Goal: Task Accomplishment & Management: Manage account settings

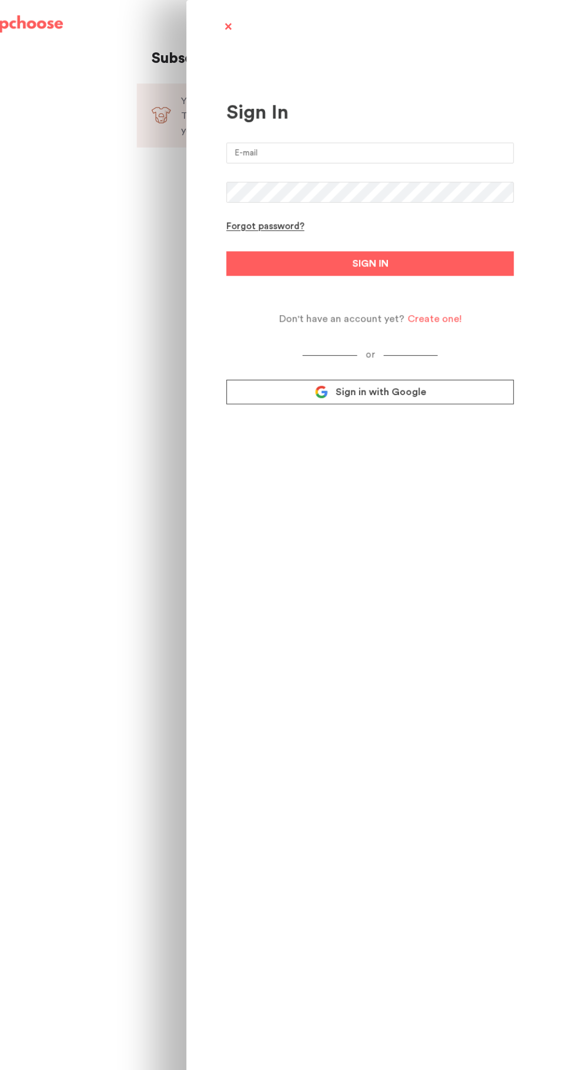
click at [451, 142] on input "email" at bounding box center [378, 146] width 275 height 20
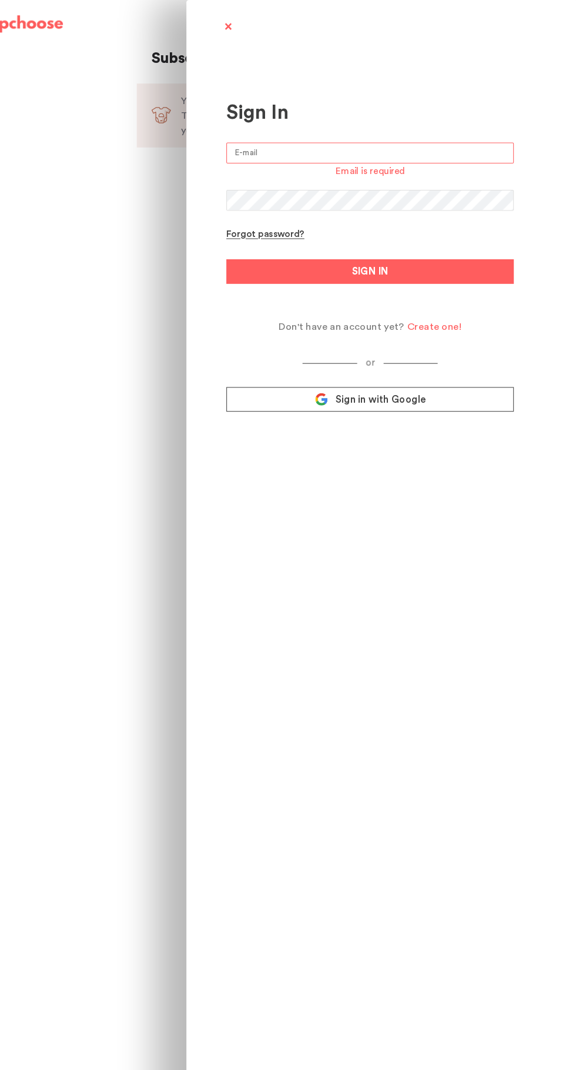
type input "carynnes8@gmail.com"
click at [241, 248] on button "SIGN IN" at bounding box center [378, 260] width 275 height 24
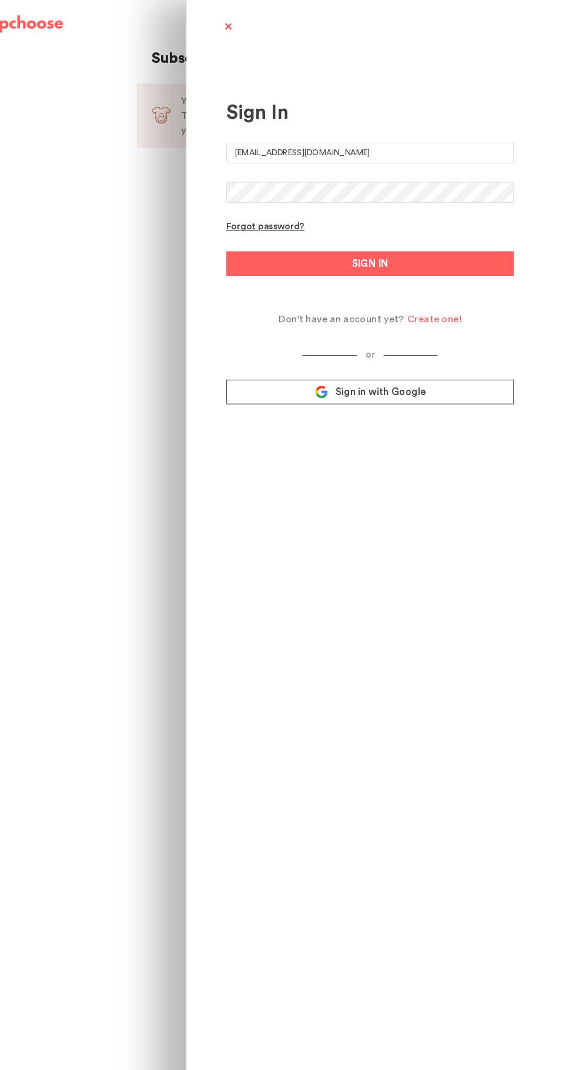
type input "CARYNNE1"
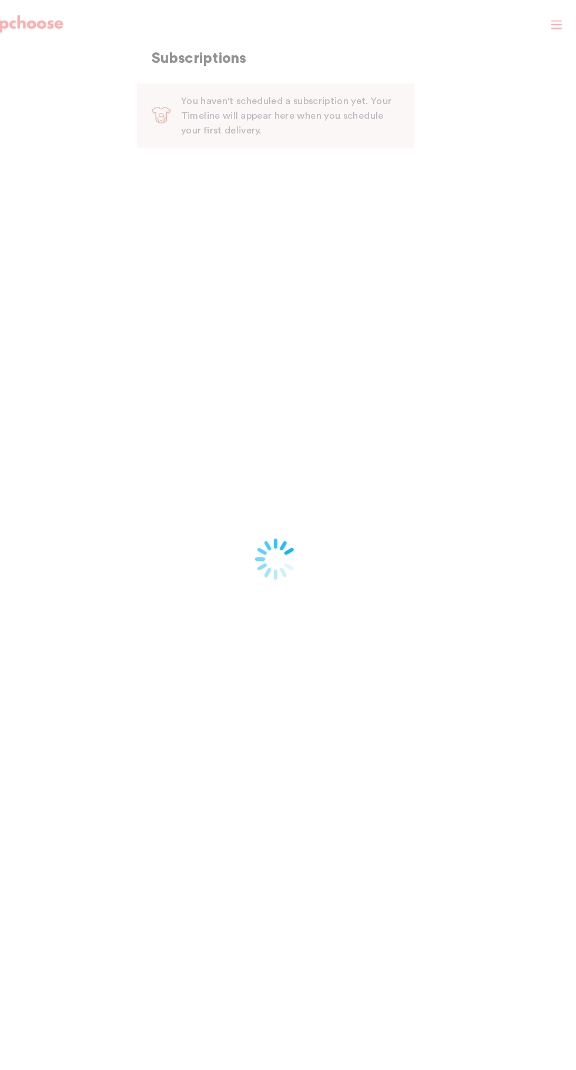
click at [461, 262] on div at bounding box center [288, 535] width 576 height 1070
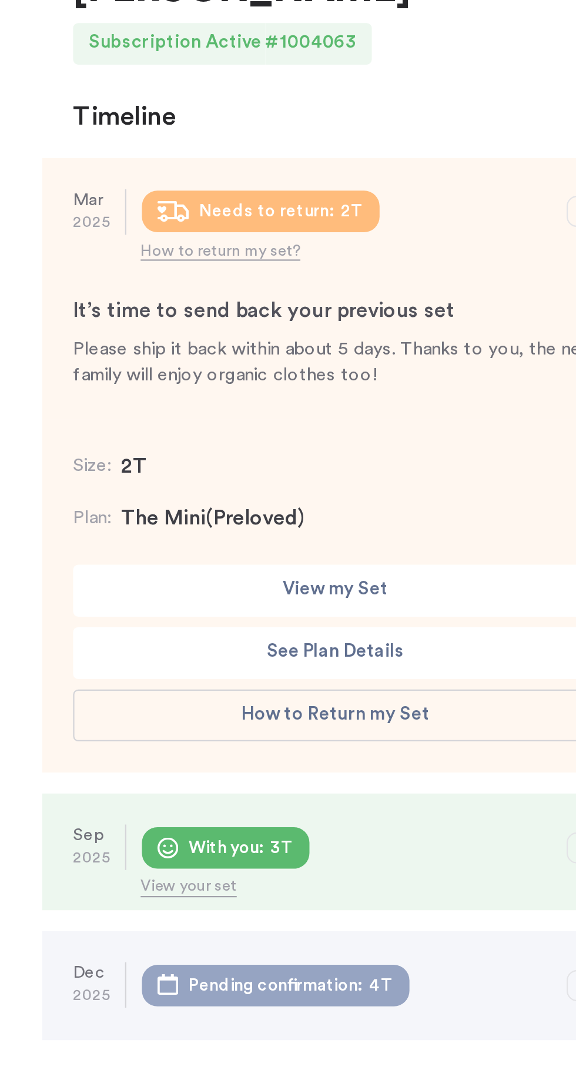
click at [329, 330] on button "View my Set" at bounding box center [287, 342] width 237 height 24
